Goal: Task Accomplishment & Management: Manage account settings

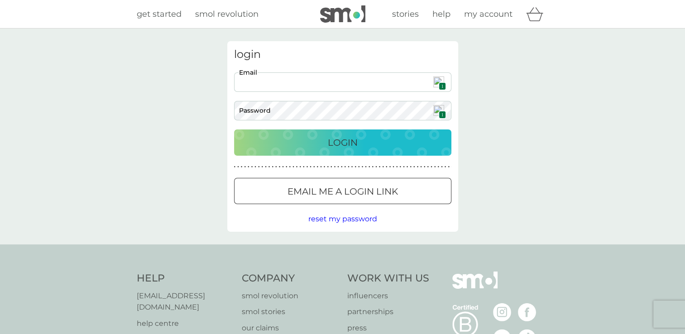
click at [437, 80] on img at bounding box center [438, 81] width 11 height 11
type input "dpjones29@gmail.com"
click at [335, 147] on p "Login" at bounding box center [343, 142] width 30 height 14
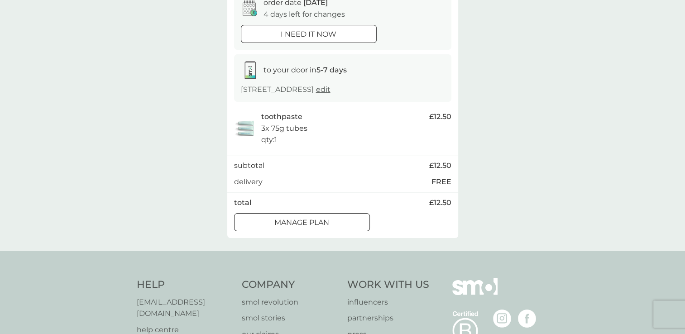
scroll to position [101, 0]
click at [314, 223] on div at bounding box center [301, 222] width 33 height 10
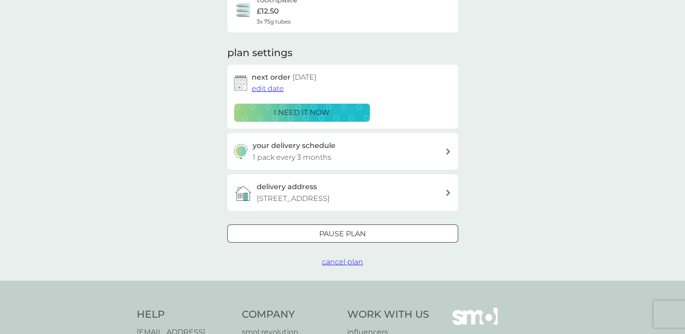
scroll to position [89, 0]
click at [356, 228] on p "Pause plan" at bounding box center [342, 234] width 47 height 12
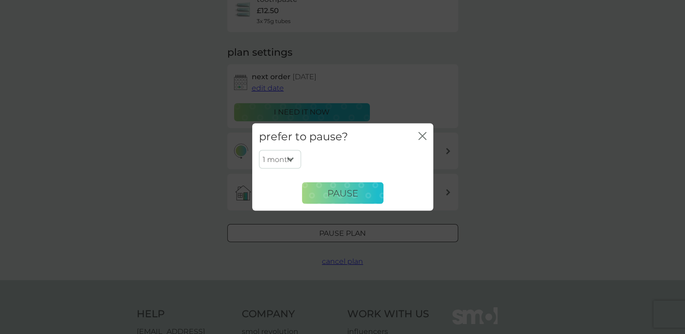
click at [290, 157] on select "1 month 2 months 3 months 4 months 5 months 6 months" at bounding box center [280, 159] width 42 height 19
select select "2"
click at [259, 150] on select "1 month 2 months 3 months 4 months 5 months 6 months" at bounding box center [280, 159] width 42 height 19
click at [340, 184] on button "Pause" at bounding box center [342, 193] width 81 height 22
